Goal: Task Accomplishment & Management: Complete application form

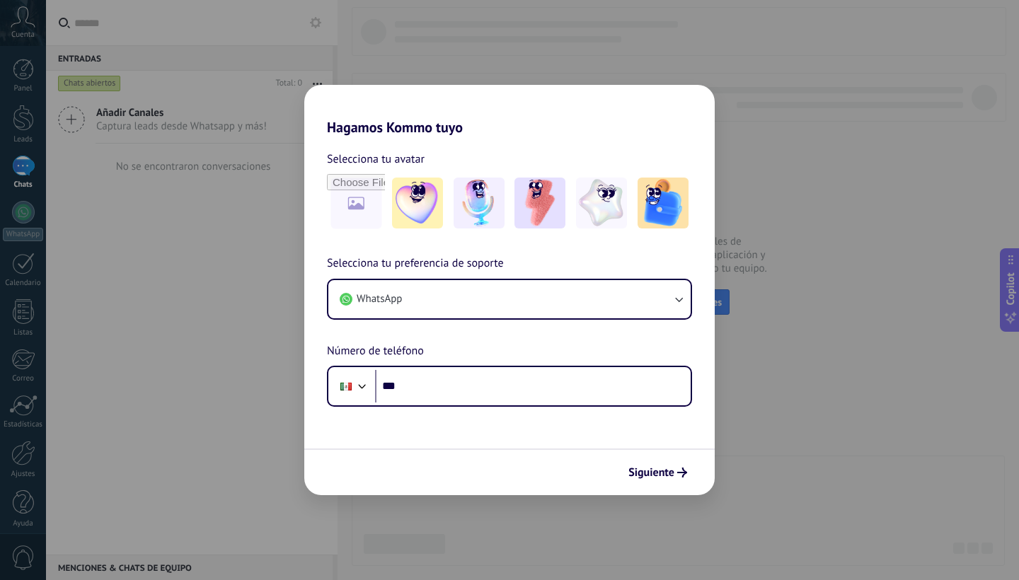
click at [470, 28] on div "Hagamos Kommo tuyo Selecciona tu avatar Selecciona tu preferencia de soporte Wh…" at bounding box center [509, 290] width 1019 height 580
click at [658, 470] on span "Siguiente" at bounding box center [651, 473] width 46 height 10
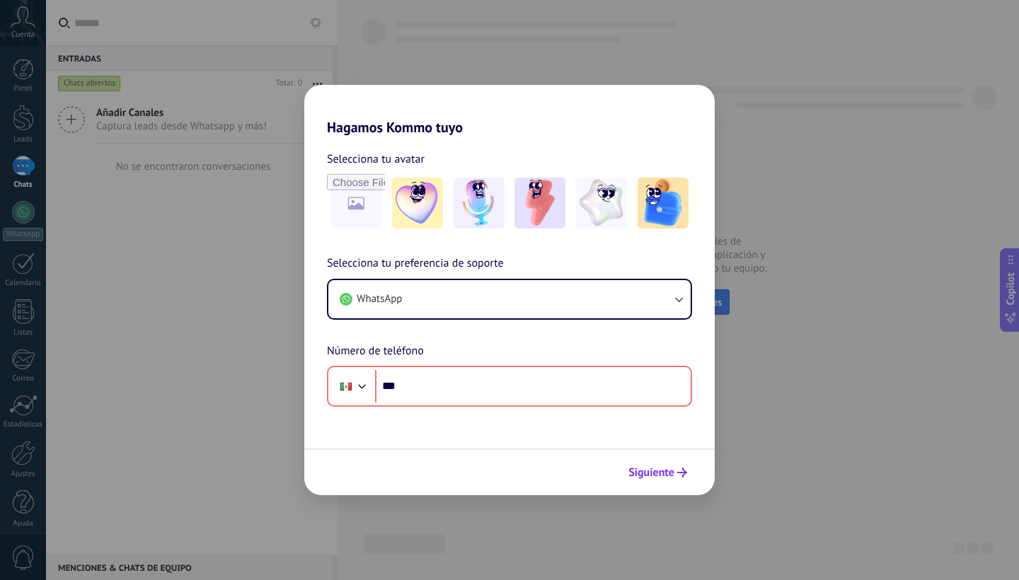
click at [655, 481] on button "Siguiente" at bounding box center [657, 472] width 71 height 24
click at [837, 209] on div "Hagamos Kommo tuyo Selecciona tu avatar Selecciona tu preferencia de soporte Wh…" at bounding box center [509, 290] width 1019 height 580
